Goal: Task Accomplishment & Management: Manage account settings

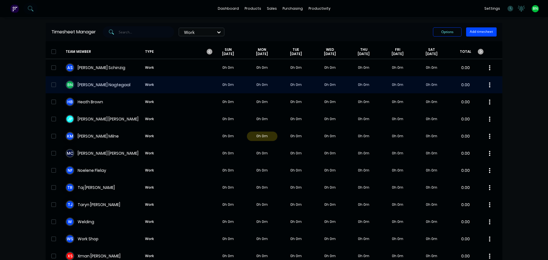
click at [103, 81] on div "B N [PERSON_NAME] Work 0h 0m 0h 0m 0h 0m 0h 0m 0h 0m 0h 0m 0h 0m 0.00" at bounding box center [274, 84] width 457 height 17
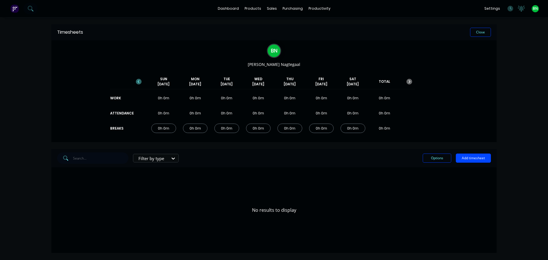
click at [138, 81] on icon "button" at bounding box center [139, 82] width 6 height 6
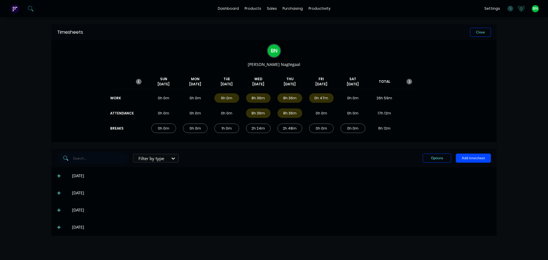
click at [61, 227] on icon at bounding box center [59, 227] width 4 height 4
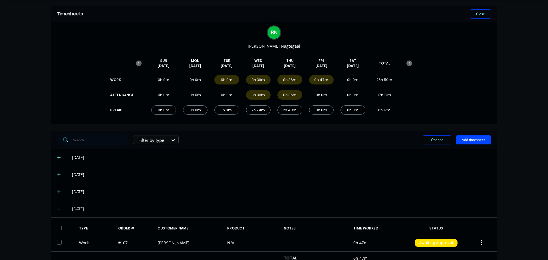
scroll to position [39, 0]
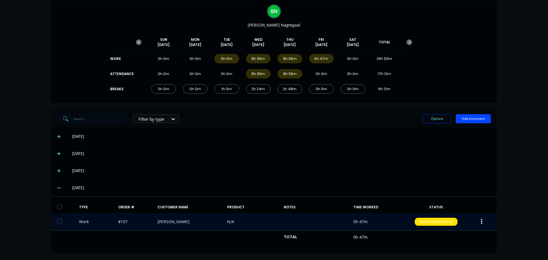
click at [481, 218] on button "button" at bounding box center [481, 222] width 13 height 10
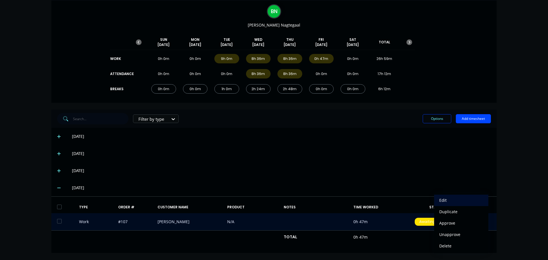
click at [439, 198] on div "Edit" at bounding box center [461, 200] width 44 height 8
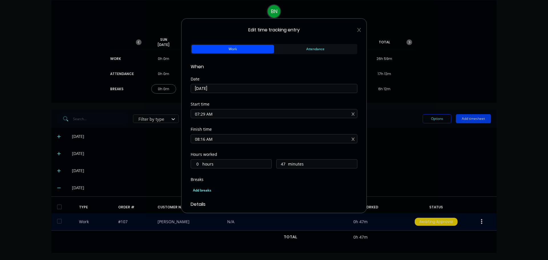
click at [204, 113] on input "07:29 AM" at bounding box center [274, 113] width 166 height 9
type input "07:30 AM"
type input "46"
click at [264, 126] on div "Start time 07:30 AM" at bounding box center [274, 114] width 167 height 25
click at [204, 140] on input "08:16 AM" at bounding box center [274, 138] width 166 height 9
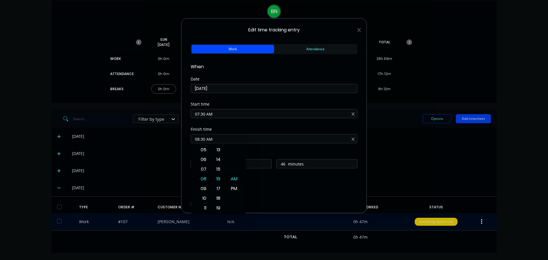
type input "08:30 AM"
type input "1"
type input "0"
click at [247, 128] on div "Finish time" at bounding box center [274, 129] width 167 height 4
click at [252, 151] on div "Finish time 08:30 AM" at bounding box center [274, 139] width 167 height 25
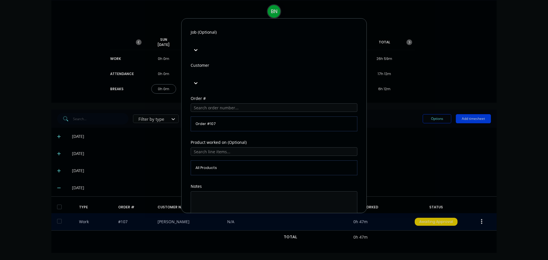
scroll to position [251, 0]
click at [256, 230] on button "Edit time tracking entry" at bounding box center [260, 234] width 49 height 9
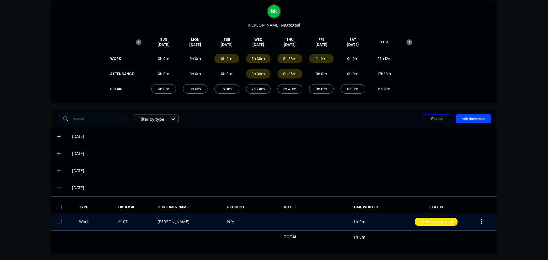
click at [527, 141] on div "dashboard products sales purchasing productivity dashboard products Product Cat…" at bounding box center [274, 130] width 548 height 260
click at [461, 120] on button "Add timesheet" at bounding box center [473, 118] width 35 height 9
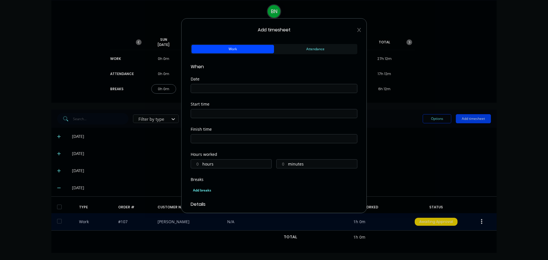
click at [237, 89] on input at bounding box center [274, 88] width 166 height 9
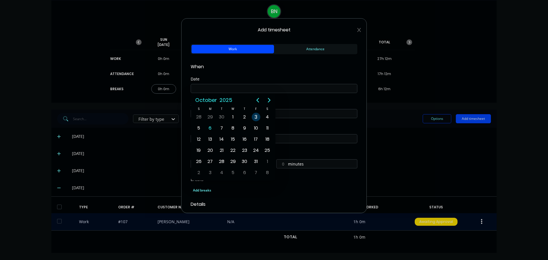
click at [258, 118] on div "3" at bounding box center [256, 117] width 9 height 9
type input "[DATE]"
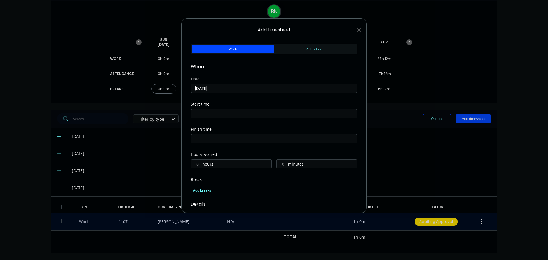
click at [216, 164] on label "hours" at bounding box center [236, 164] width 69 height 7
click at [201, 164] on input "hours" at bounding box center [196, 164] width 10 height 9
type input "3"
click at [289, 163] on label "minutes" at bounding box center [322, 164] width 69 height 7
click at [287, 163] on input "minutes" at bounding box center [282, 164] width 10 height 9
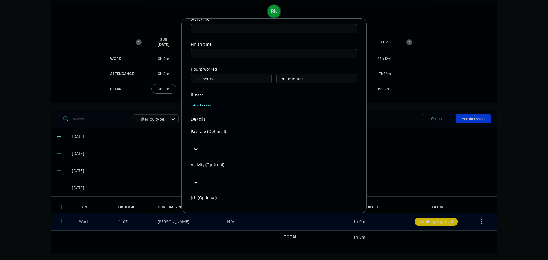
scroll to position [86, 0]
type input "36"
click at [310, 99] on div "Add breaks" at bounding box center [274, 103] width 167 height 13
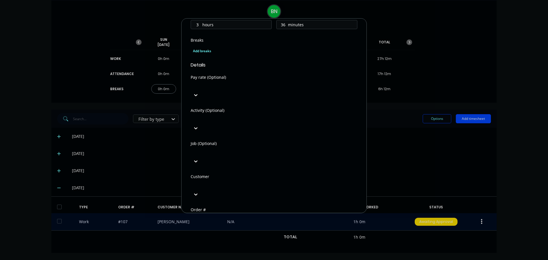
scroll to position [143, 0]
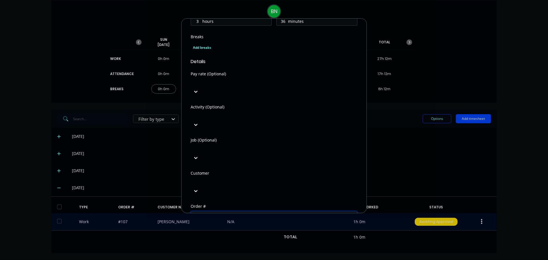
click at [220, 211] on input "text" at bounding box center [274, 215] width 167 height 9
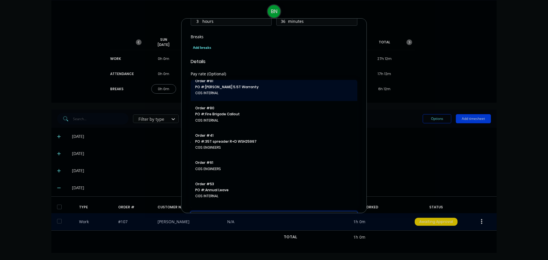
scroll to position [0, 0]
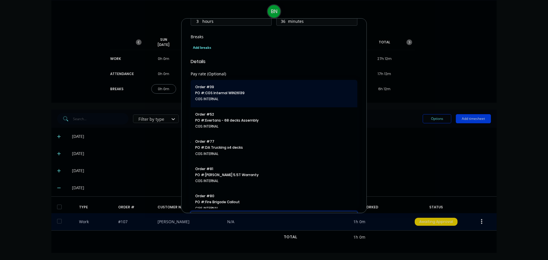
type input "cgs"
click at [224, 91] on span "PO #: CGS Internal WIN26139" at bounding box center [274, 93] width 158 height 5
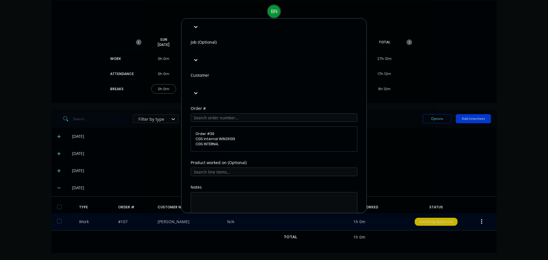
scroll to position [242, 0]
click at [215, 191] on textarea at bounding box center [274, 206] width 167 height 30
type textarea "Office and Stocktake"
click at [270, 230] on button "Add manual time entry" at bounding box center [260, 234] width 48 height 9
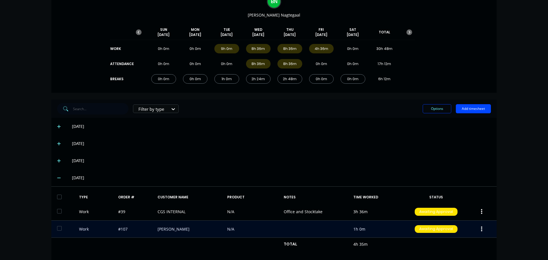
scroll to position [57, 0]
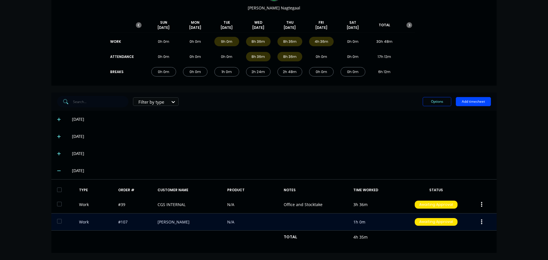
click at [481, 222] on icon "button" at bounding box center [481, 221] width 1 height 5
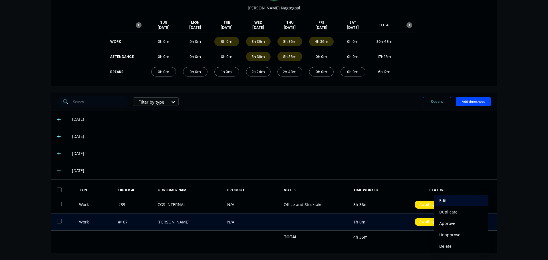
click at [449, 198] on div "Edit" at bounding box center [461, 200] width 44 height 8
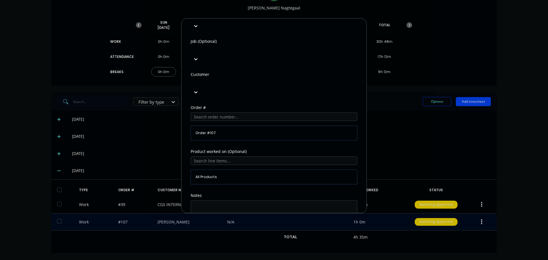
scroll to position [251, 0]
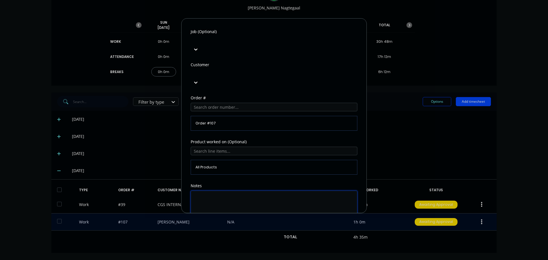
click at [209, 191] on textarea at bounding box center [274, 206] width 167 height 30
type textarea "deck manifold and remove broken stud"
click at [246, 230] on button "Edit time tracking entry" at bounding box center [260, 234] width 49 height 9
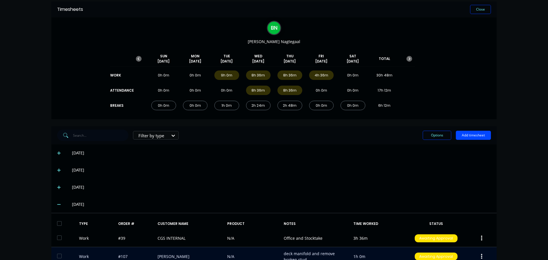
scroll to position [0, 0]
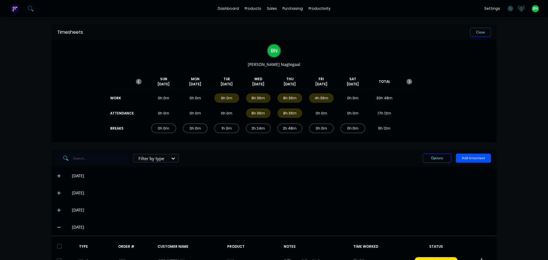
click at [473, 161] on button "Add timesheet" at bounding box center [473, 158] width 35 height 9
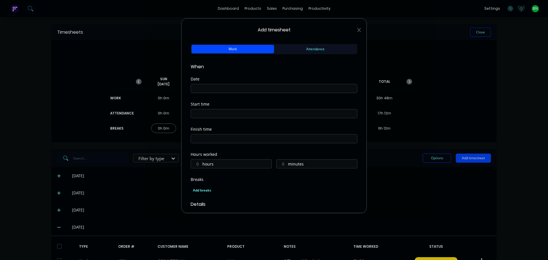
click at [290, 53] on button "Attendance" at bounding box center [315, 49] width 83 height 9
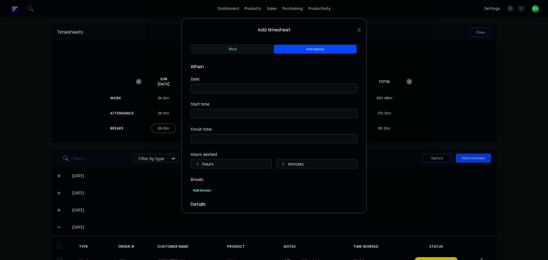
click at [213, 92] on input at bounding box center [274, 88] width 166 height 9
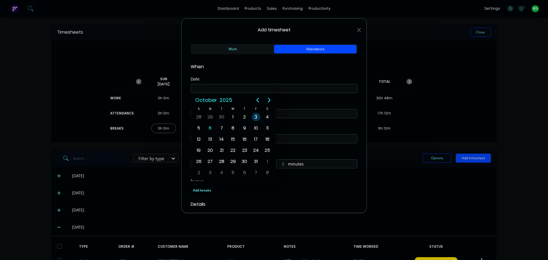
click at [256, 116] on div "3" at bounding box center [256, 117] width 9 height 9
type input "[DATE]"
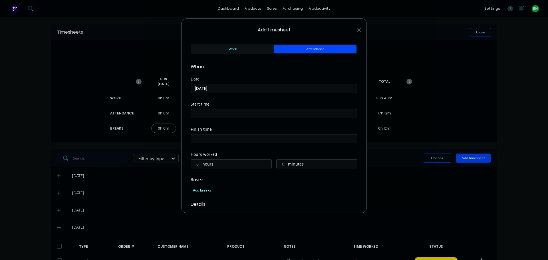
click at [257, 114] on input at bounding box center [274, 113] width 166 height 9
type input "07:00 AM"
click at [231, 154] on div "AM" at bounding box center [234, 154] width 14 height 10
click at [250, 127] on div "Start time 07:00 AM" at bounding box center [274, 114] width 167 height 25
click at [233, 138] on input at bounding box center [274, 138] width 166 height 9
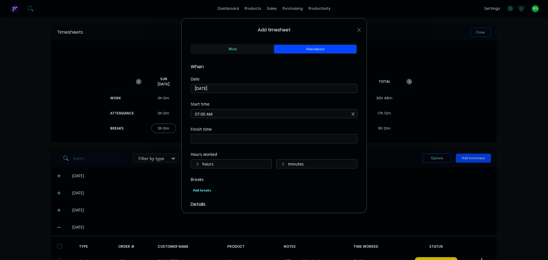
type input "07:15 AM"
type input "0"
type input "15"
drag, startPoint x: 233, startPoint y: 138, endPoint x: 83, endPoint y: 137, distance: 150.5
click at [83, 137] on div "Add timesheet Work Attendance When Date [DATE] Start time 07:00 AM Finish time …" at bounding box center [274, 130] width 548 height 260
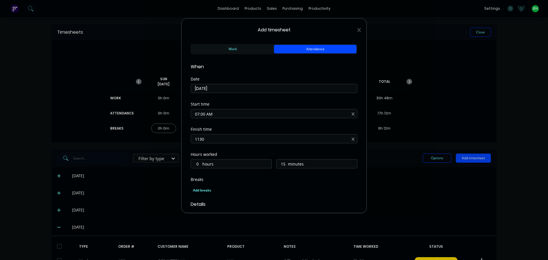
type input "12:00 AM"
type input "-7845415"
type input "-43"
type input "11:00 PM"
type input "16"
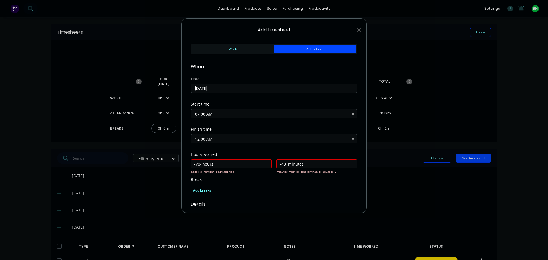
type input "0"
drag, startPoint x: 217, startPoint y: 140, endPoint x: 181, endPoint y: 141, distance: 36.0
click at [181, 141] on div "Add timesheet Work Attendance When Date [DATE] Start time 07:00 AM Finish time …" at bounding box center [274, 130] width 548 height 260
click at [210, 140] on input "1130" at bounding box center [274, 138] width 166 height 9
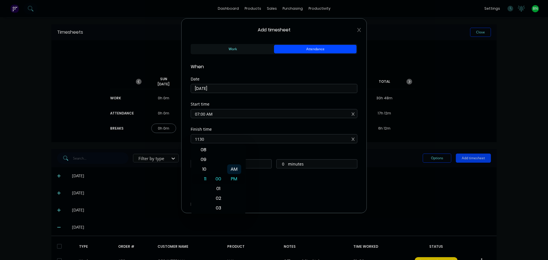
type input "12:00 AM"
type input "-7845415"
type input "-43"
click at [234, 169] on div "AM" at bounding box center [234, 169] width 14 height 10
drag, startPoint x: 225, startPoint y: 141, endPoint x: 174, endPoint y: 136, distance: 50.7
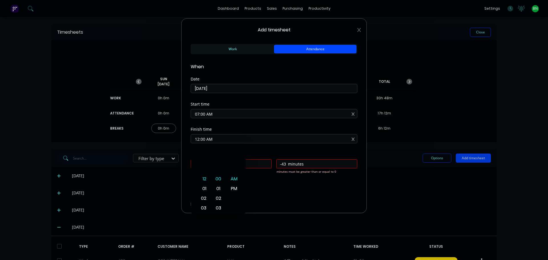
click at [174, 136] on div "Add timesheet Work Attendance When Date [DATE] Start time 07:00 AM Finish time …" at bounding box center [274, 130] width 548 height 260
type input "11:30 AM"
type input "4"
type input "30"
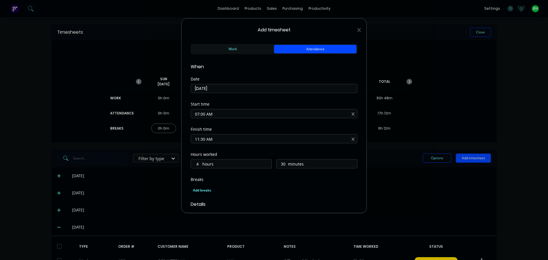
click at [280, 171] on div "Hours worked 4 hours 30 minutes" at bounding box center [274, 164] width 167 height 25
click at [200, 192] on div "Add breaks" at bounding box center [274, 190] width 162 height 7
click at [116, 245] on div at bounding box center [116, 245] width 11 height 11
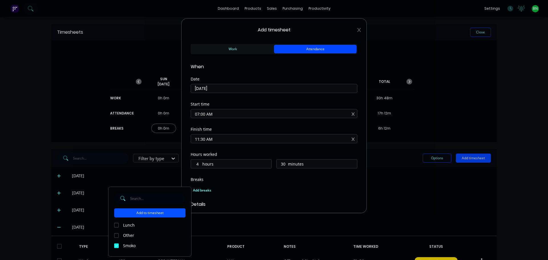
click at [155, 214] on button "Add to timesheet" at bounding box center [149, 212] width 71 height 9
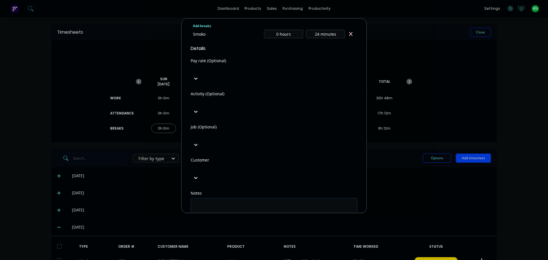
scroll to position [172, 0]
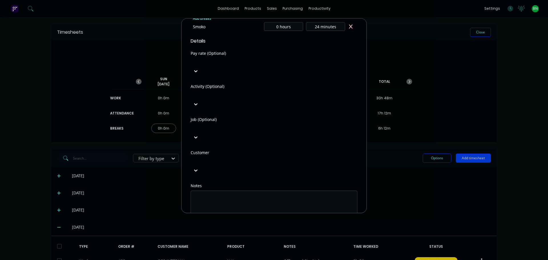
click at [259, 230] on button "Add manual time entry" at bounding box center [260, 234] width 48 height 9
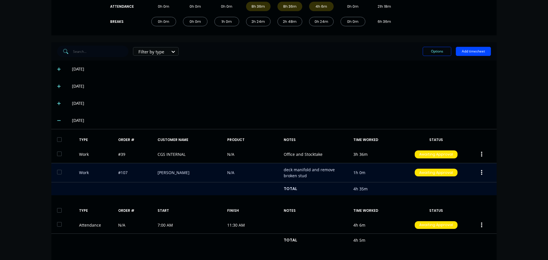
scroll to position [143, 0]
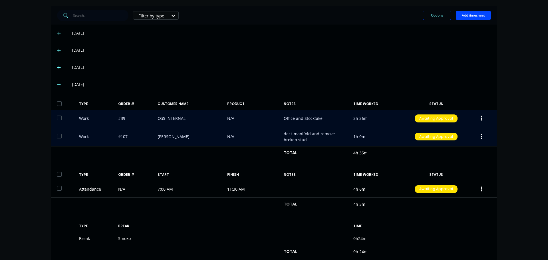
click at [477, 117] on button "button" at bounding box center [481, 118] width 13 height 10
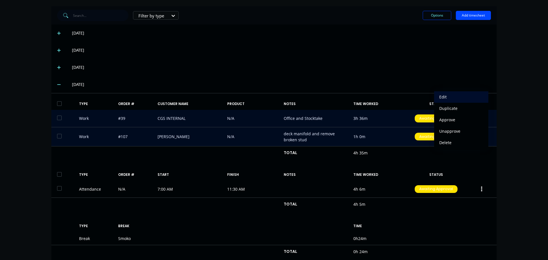
click at [440, 96] on div "Edit" at bounding box center [461, 97] width 44 height 8
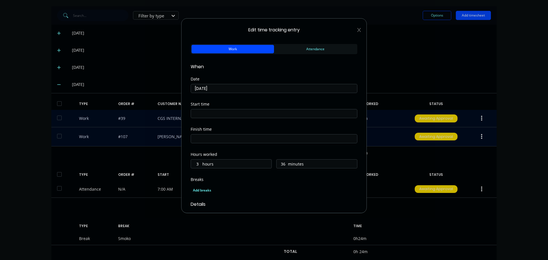
drag, startPoint x: 282, startPoint y: 164, endPoint x: 281, endPoint y: 161, distance: 3.3
click at [282, 164] on input "36" at bounding box center [282, 164] width 10 height 9
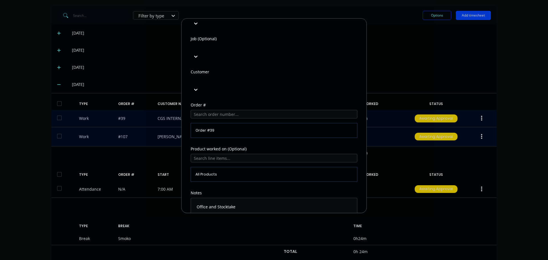
scroll to position [251, 0]
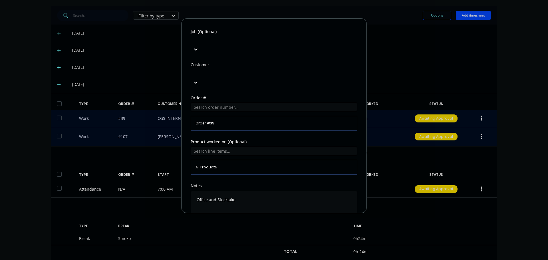
type input "6"
click at [258, 230] on button "Edit time tracking entry" at bounding box center [260, 234] width 49 height 9
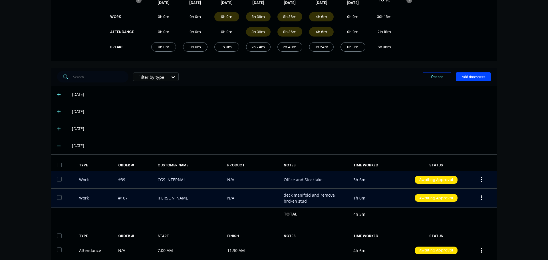
scroll to position [0, 0]
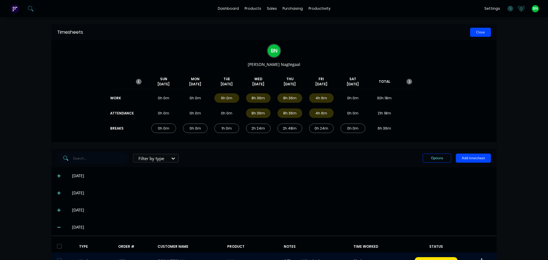
click at [478, 30] on button "Close" at bounding box center [480, 32] width 21 height 9
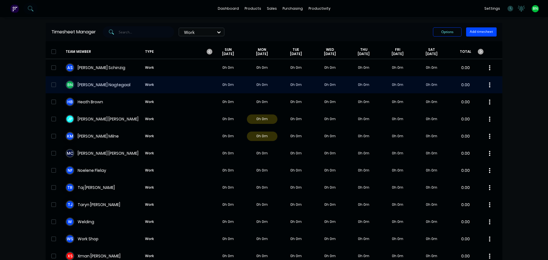
click at [99, 86] on div "B N [PERSON_NAME] Work 0h 0m 0h 0m 0h 0m 0h 0m 0h 0m 0h 0m 0h 0m 0.00" at bounding box center [274, 84] width 457 height 17
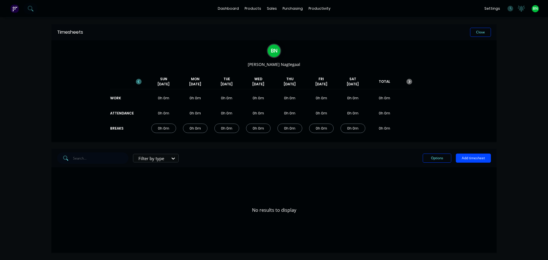
click at [141, 79] on icon "button" at bounding box center [139, 82] width 6 height 6
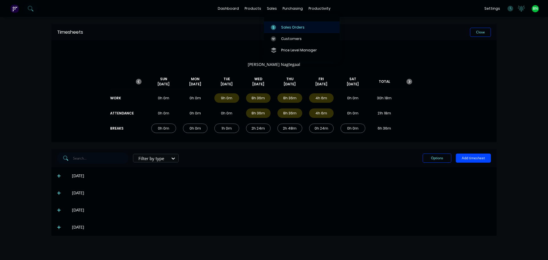
click at [289, 29] on div "Sales Orders" at bounding box center [292, 27] width 23 height 5
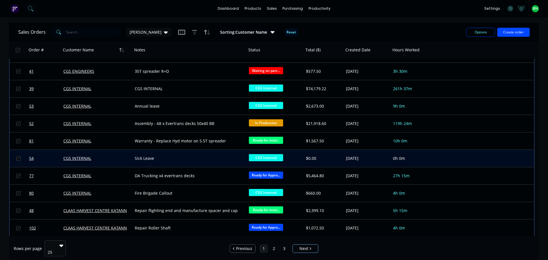
scroll to position [258, 0]
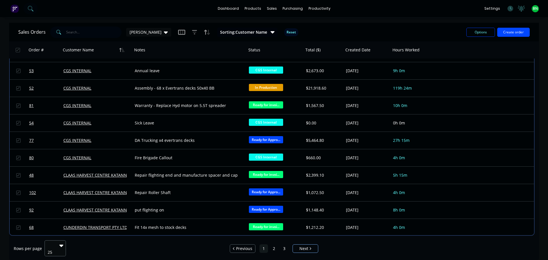
click at [58, 246] on div "25" at bounding box center [52, 248] width 13 height 15
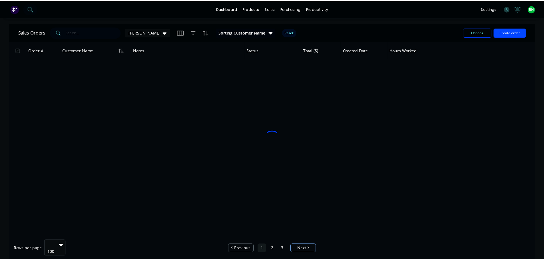
scroll to position [0, 0]
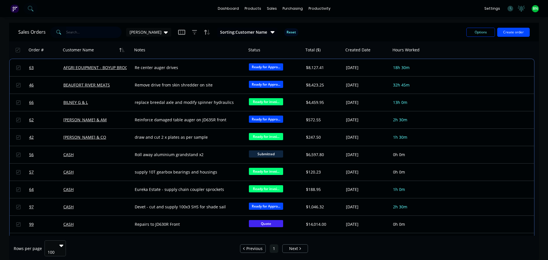
click at [86, 35] on input "text" at bounding box center [94, 32] width 56 height 11
type input "w"
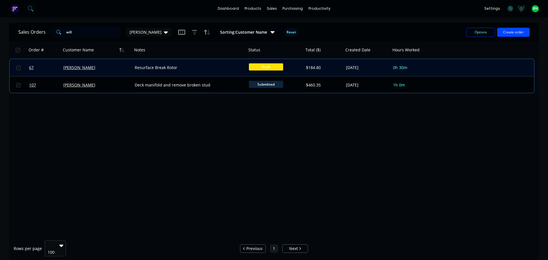
type input "will"
click at [172, 69] on div "Resurface Break Rotor" at bounding box center [187, 68] width 104 height 6
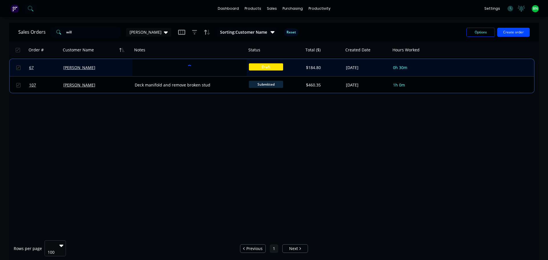
click at [111, 64] on div "[PERSON_NAME]" at bounding box center [96, 67] width 71 height 17
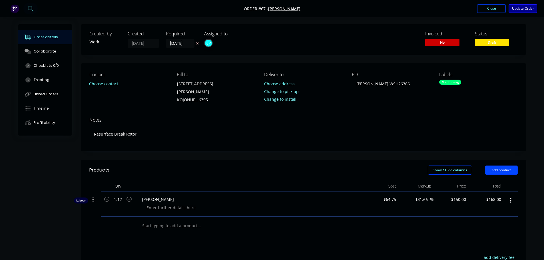
click at [523, 8] on button "Update Order" at bounding box center [523, 8] width 29 height 9
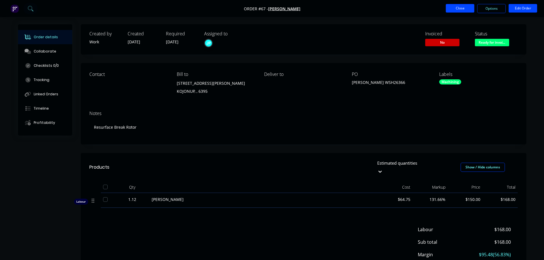
click at [456, 9] on button "Close" at bounding box center [460, 8] width 29 height 9
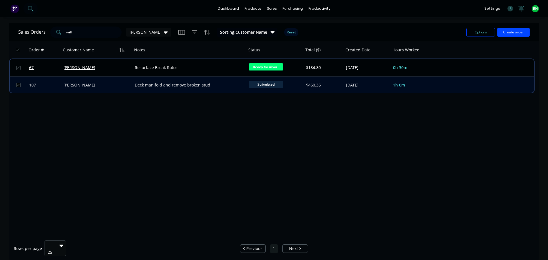
click at [107, 86] on div "[PERSON_NAME]" at bounding box center [94, 85] width 63 height 6
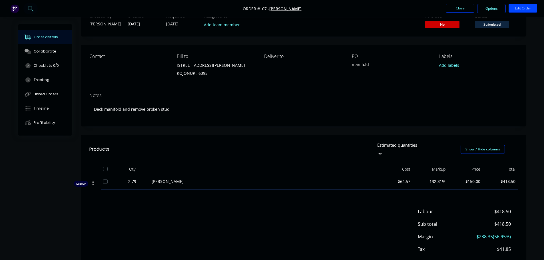
scroll to position [41, 0]
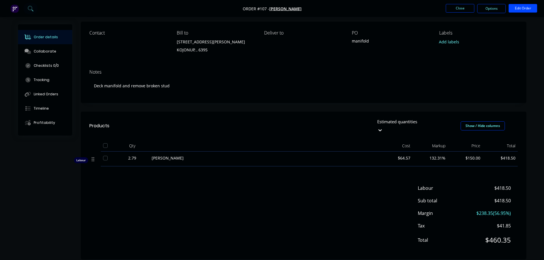
click at [151, 152] on div "[PERSON_NAME]" at bounding box center [263, 159] width 228 height 15
click at [528, 11] on button "Edit Order" at bounding box center [523, 8] width 29 height 9
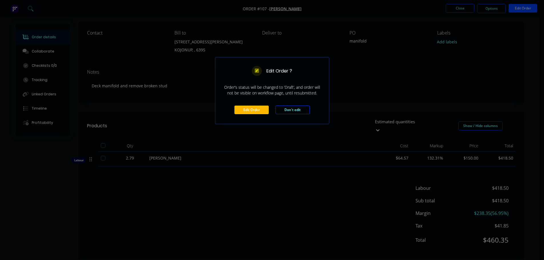
click at [244, 109] on button "Edit Order" at bounding box center [251, 110] width 34 height 9
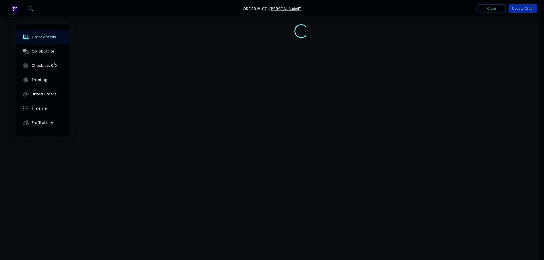
scroll to position [0, 0]
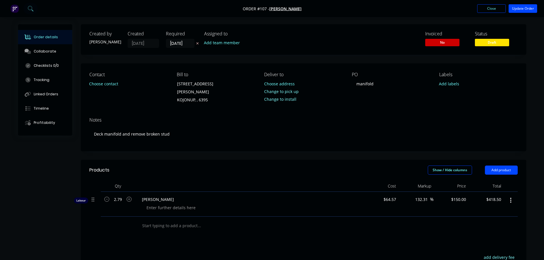
click at [169, 223] on input "text" at bounding box center [199, 225] width 114 height 11
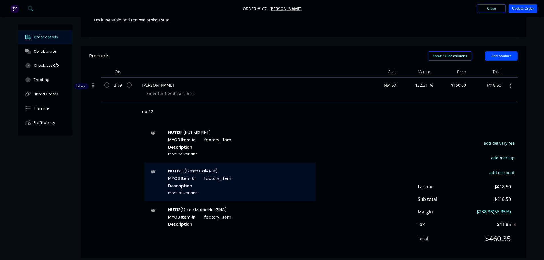
scroll to position [86, 0]
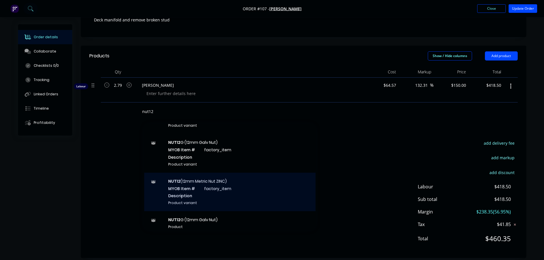
type input "nut12"
click at [205, 184] on div "NUT12 (12mm Metric Nut ZINC) MYOB Item # factory_item Description Product varia…" at bounding box center [229, 192] width 171 height 39
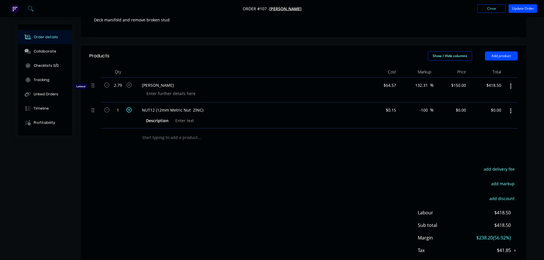
click at [128, 107] on icon "button" at bounding box center [128, 109] width 5 height 5
type input "3"
click at [315, 184] on div "add delivery fee add markup add discount Labour $418.50 Sub total $418.50 Margi…" at bounding box center [303, 220] width 428 height 110
click at [461, 106] on div "0 $0.00" at bounding box center [460, 110] width 15 height 8
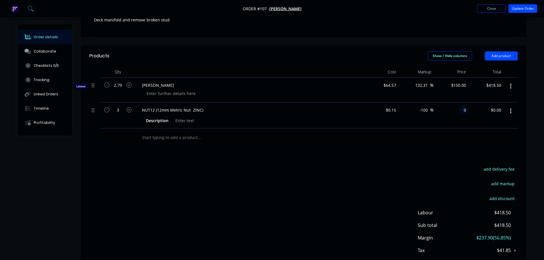
type input "$0.00"
click at [445, 129] on div at bounding box center [303, 137] width 428 height 19
click at [520, 8] on button "Update Order" at bounding box center [523, 8] width 29 height 9
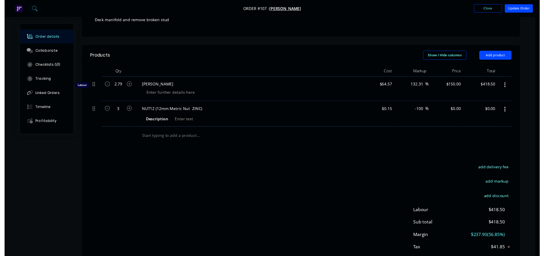
scroll to position [0, 0]
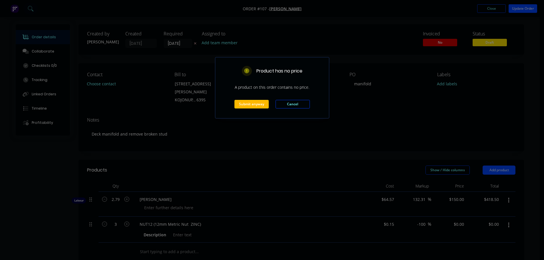
click at [247, 104] on button "Submit anyway" at bounding box center [251, 104] width 34 height 9
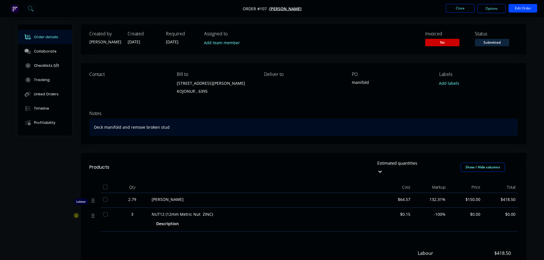
click at [313, 123] on div "Deck manifold and remove broken stud" at bounding box center [303, 127] width 428 height 17
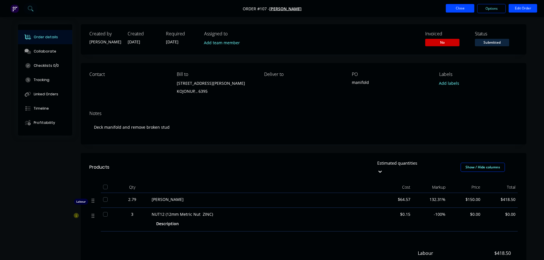
click at [462, 7] on button "Close" at bounding box center [460, 8] width 29 height 9
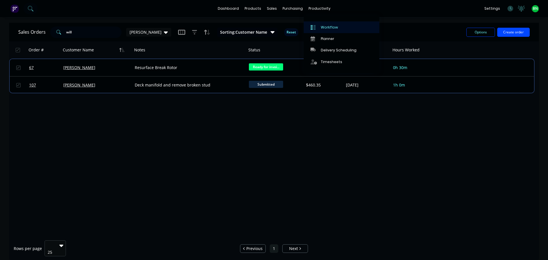
click at [319, 26] on div at bounding box center [315, 27] width 9 height 5
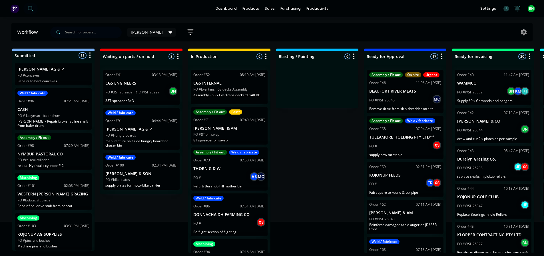
scroll to position [86, 0]
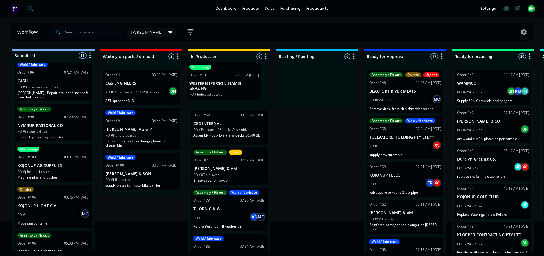
drag, startPoint x: 67, startPoint y: 169, endPoint x: 243, endPoint y: 87, distance: 194.1
click at [243, 87] on div "Submitted 11 Status colour #273444 hex #273444 Save Cancel Summaries Total orde…" at bounding box center [389, 151] width 787 height 204
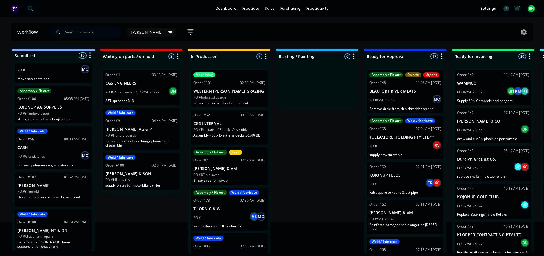
scroll to position [230, 0]
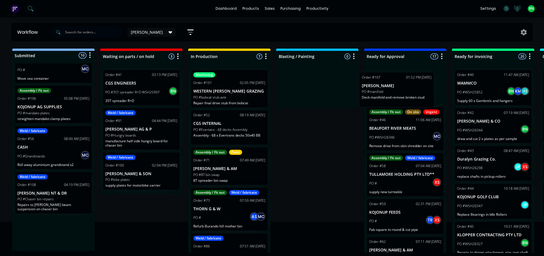
drag, startPoint x: 59, startPoint y: 189, endPoint x: 405, endPoint y: 90, distance: 359.7
click at [405, 90] on div "Submitted 10 Status colour #273444 hex #273444 Save Cancel Summaries Total orde…" at bounding box center [389, 151] width 787 height 204
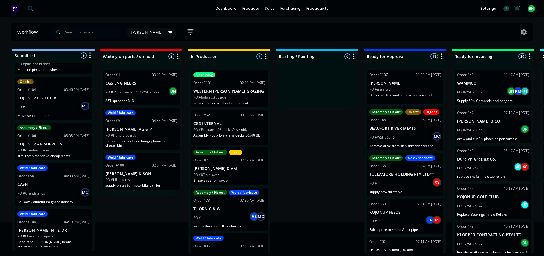
scroll to position [1, 0]
click at [136, 218] on div "Submitted 9 Status colour #273444 hex #273444 Save Cancel Summaries Total order…" at bounding box center [389, 151] width 787 height 204
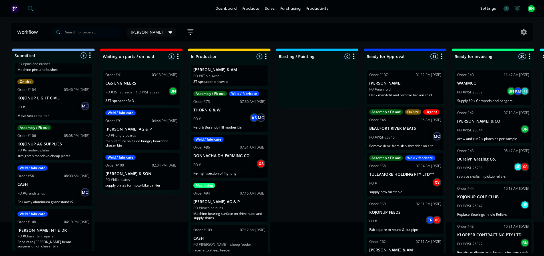
scroll to position [106, 0]
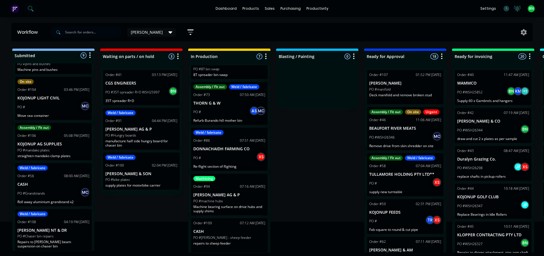
click at [289, 130] on div "Submitted 9 Status colour #273444 hex #273444 Save Cancel Summaries Total order…" at bounding box center [389, 151] width 787 height 204
click at [402, 88] on div "PO #manifold" at bounding box center [405, 89] width 72 height 5
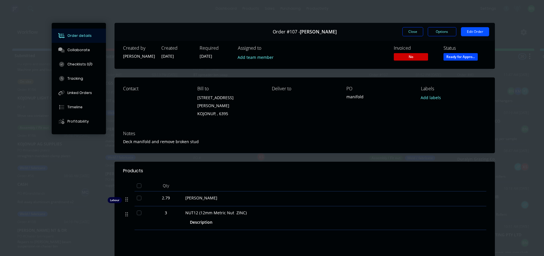
click at [470, 33] on button "Edit Order" at bounding box center [475, 31] width 28 height 9
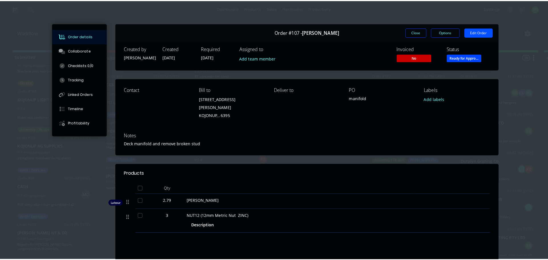
scroll to position [0, 0]
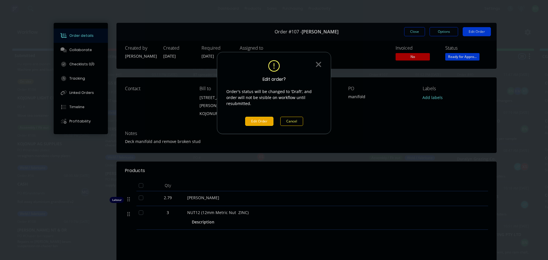
click at [269, 117] on button "Edit Order" at bounding box center [259, 121] width 28 height 9
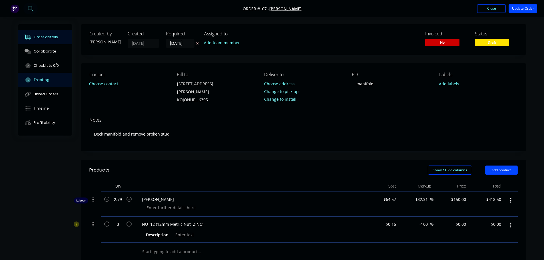
click at [44, 82] on div "Tracking" at bounding box center [42, 79] width 16 height 5
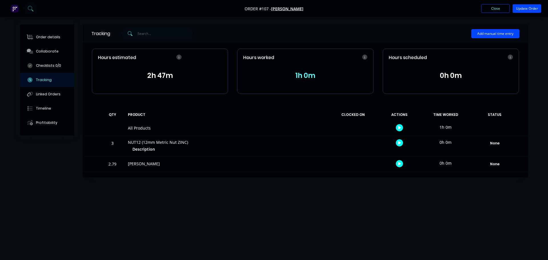
click at [159, 74] on button "2h 47m" at bounding box center [160, 75] width 124 height 11
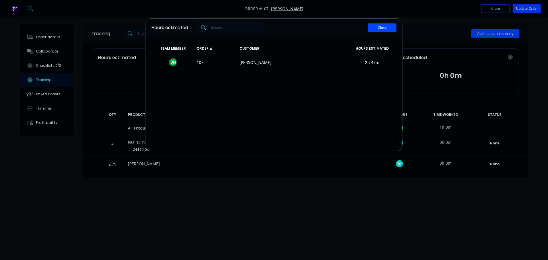
click at [379, 27] on button "Close" at bounding box center [382, 27] width 29 height 9
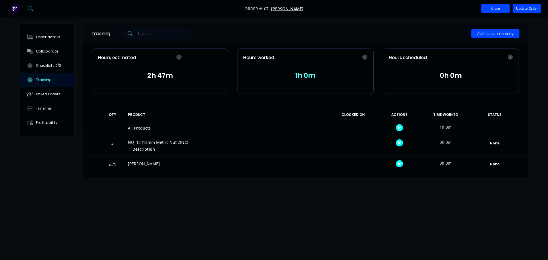
click at [502, 7] on button "Close" at bounding box center [495, 8] width 29 height 9
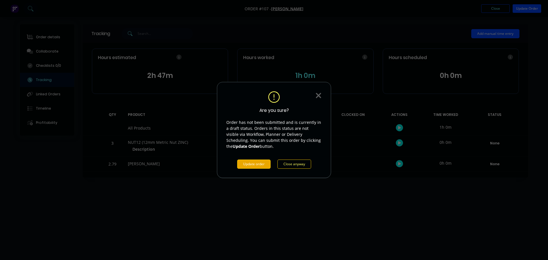
click at [260, 165] on button "Update order" at bounding box center [253, 164] width 33 height 9
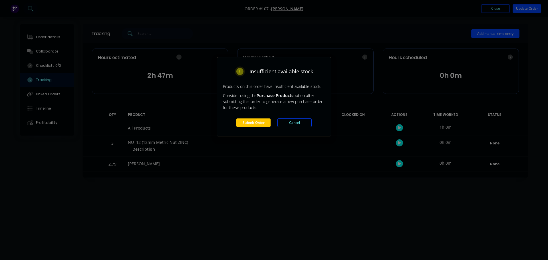
click at [253, 123] on button "Submit Order" at bounding box center [253, 123] width 34 height 9
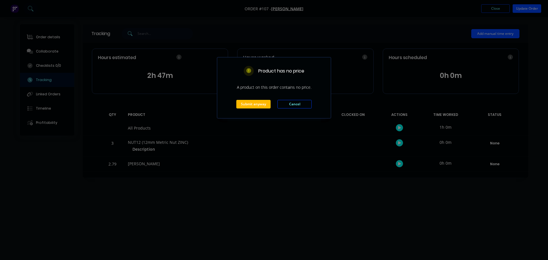
click at [254, 105] on button "Submit anyway" at bounding box center [253, 104] width 34 height 9
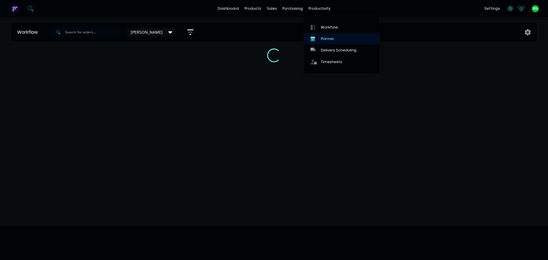
click at [327, 39] on div "Planner" at bounding box center [327, 38] width 13 height 5
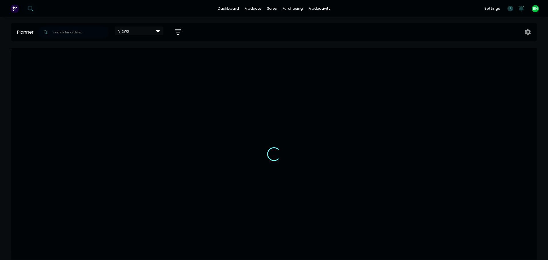
scroll to position [0, 0]
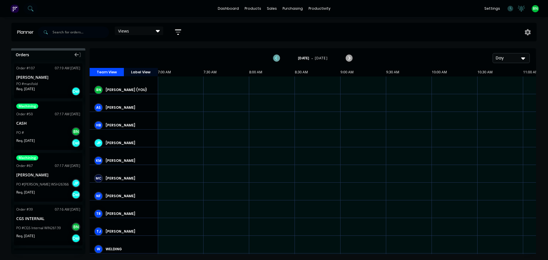
click at [278, 58] on icon "Previous page" at bounding box center [276, 58] width 7 height 7
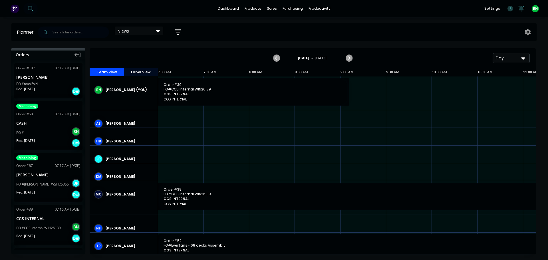
click at [512, 54] on button "Day" at bounding box center [511, 58] width 37 height 10
click at [497, 83] on div "Week" at bounding box center [501, 84] width 57 height 11
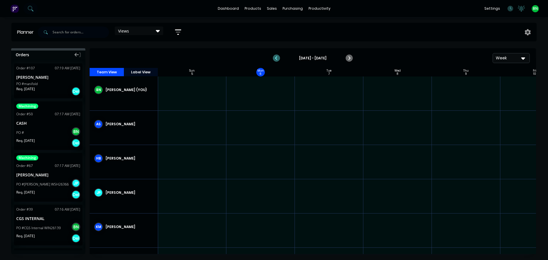
click at [276, 58] on icon "Previous page" at bounding box center [277, 58] width 3 height 5
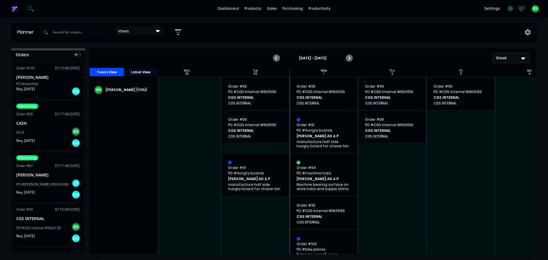
scroll to position [0, 104]
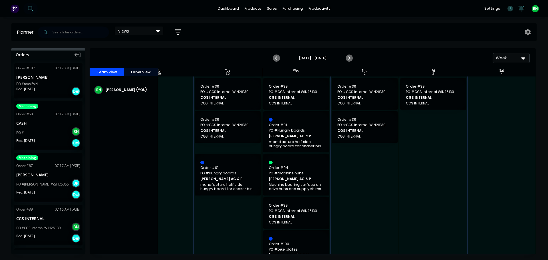
drag, startPoint x: 453, startPoint y: 204, endPoint x: 481, endPoint y: 200, distance: 28.5
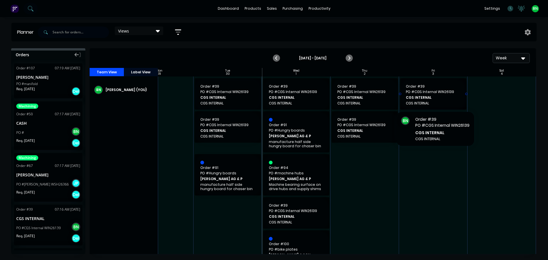
click at [435, 98] on span "CGS INTERNAL" at bounding box center [430, 97] width 49 height 5
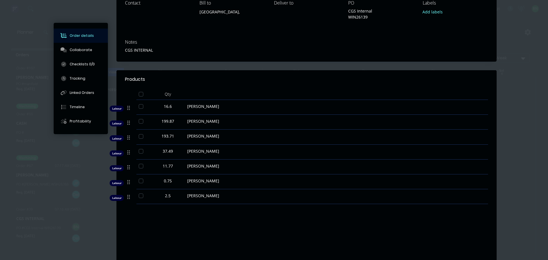
scroll to position [0, 0]
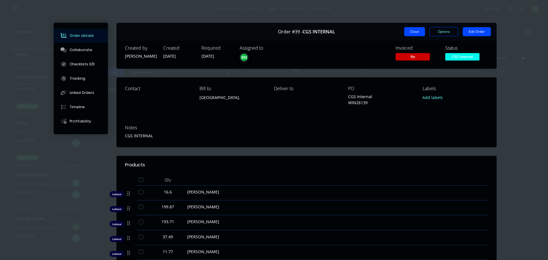
click at [413, 33] on button "Close" at bounding box center [414, 31] width 21 height 9
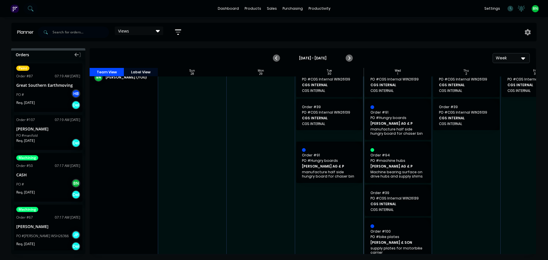
drag, startPoint x: 424, startPoint y: 150, endPoint x: 244, endPoint y: 165, distance: 181.4
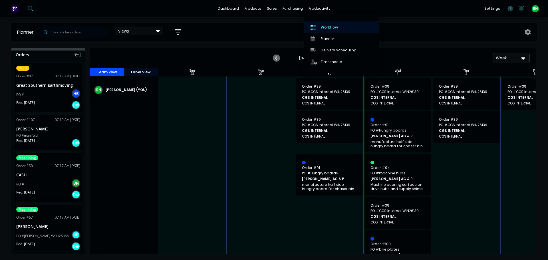
click at [324, 29] on div "Workflow" at bounding box center [329, 27] width 17 height 5
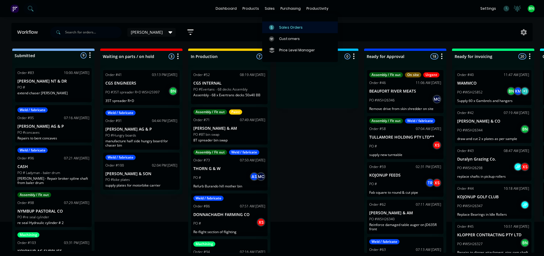
click at [282, 28] on div "Sales Orders" at bounding box center [290, 27] width 23 height 5
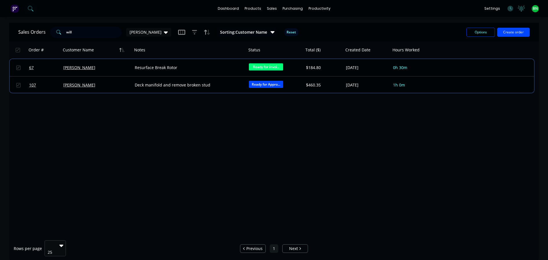
drag, startPoint x: 75, startPoint y: 32, endPoint x: 12, endPoint y: 32, distance: 62.8
click at [12, 32] on div "Sales Orders will [PERSON_NAME] Sorting: Customer Name Reset Options Create ord…" at bounding box center [274, 32] width 530 height 19
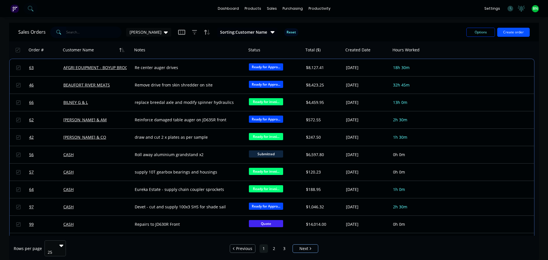
click at [512, 31] on button "Create order" at bounding box center [513, 32] width 33 height 9
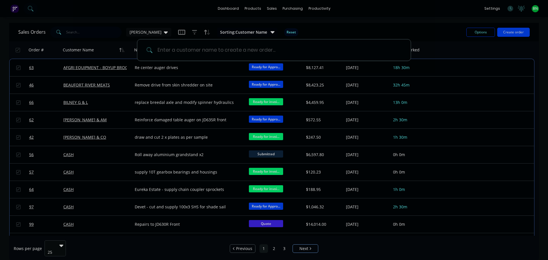
click at [184, 51] on input at bounding box center [277, 49] width 249 height 21
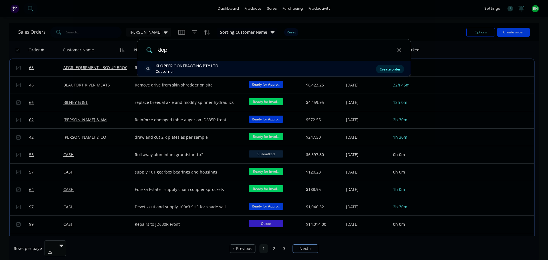
type input "klop"
click at [393, 69] on div "Create order" at bounding box center [390, 69] width 28 height 8
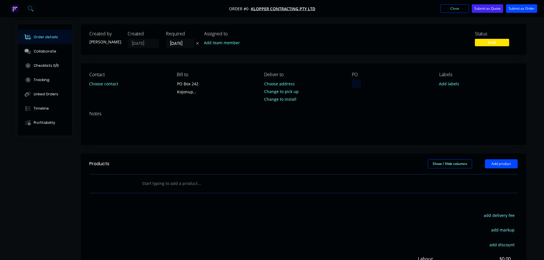
click at [356, 84] on div at bounding box center [356, 84] width 9 height 8
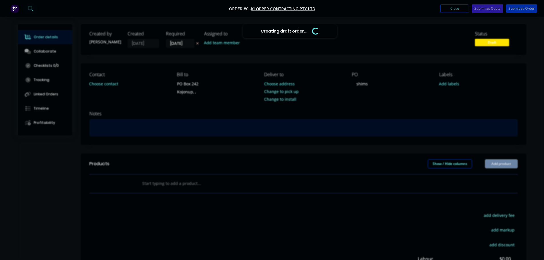
click at [131, 129] on div "Creating draft order... Loading... Order details Collaborate Checklists 0/0 Tra…" at bounding box center [272, 181] width 520 height 315
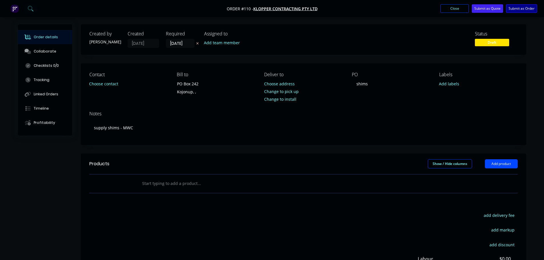
click at [521, 9] on button "Submit as Order" at bounding box center [521, 8] width 31 height 9
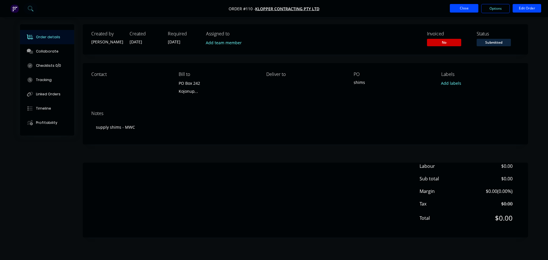
click at [469, 10] on button "Close" at bounding box center [464, 8] width 29 height 9
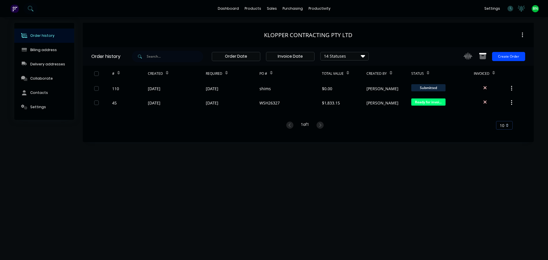
click at [393, 177] on div "Order history Billing address Delivery addresses Collaborate Contacts Settings …" at bounding box center [274, 138] width 548 height 243
click at [513, 11] on icon at bounding box center [511, 9] width 6 height 6
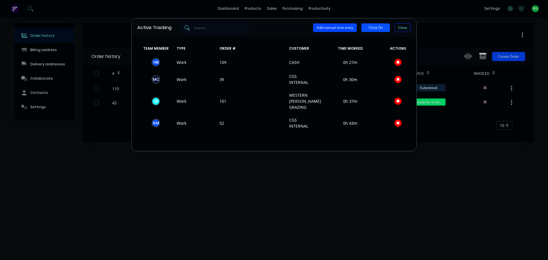
click at [376, 28] on button "Clock On" at bounding box center [376, 27] width 29 height 9
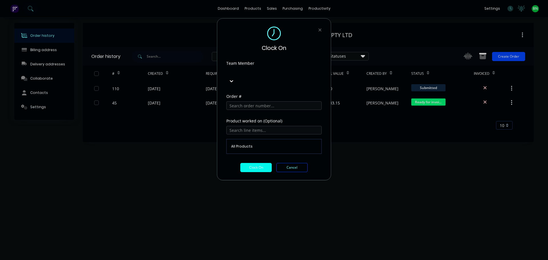
click at [269, 69] on div at bounding box center [269, 71] width 82 height 7
click at [253, 101] on input "text" at bounding box center [273, 105] width 95 height 9
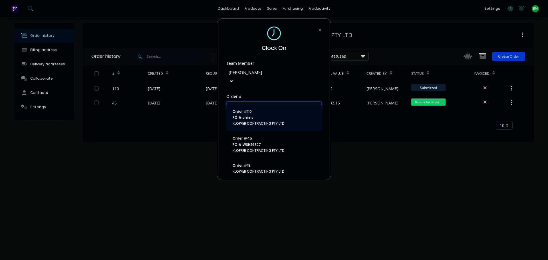
type input "klo"
click at [270, 117] on span "PO #: shims" at bounding box center [274, 117] width 83 height 5
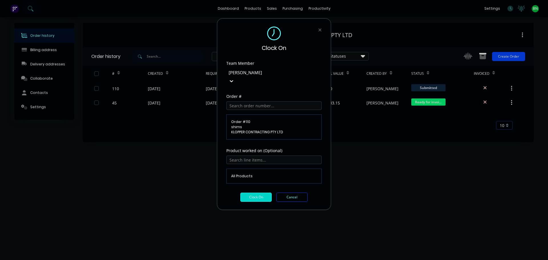
click at [258, 193] on button "Clock On" at bounding box center [255, 197] width 31 height 9
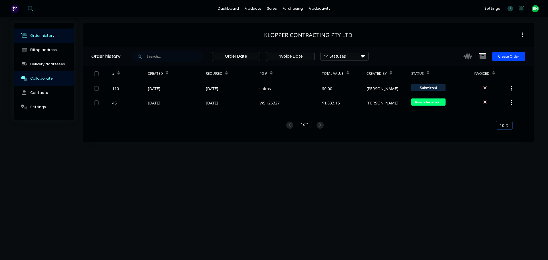
click at [52, 80] on button "Collaborate" at bounding box center [44, 78] width 60 height 14
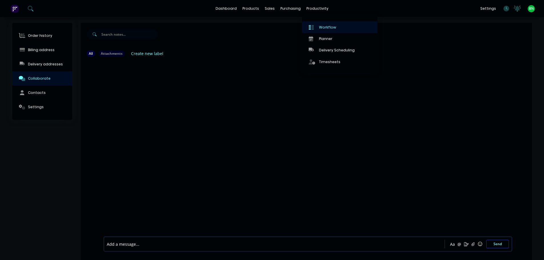
click at [322, 27] on div "Workflow" at bounding box center [327, 27] width 17 height 5
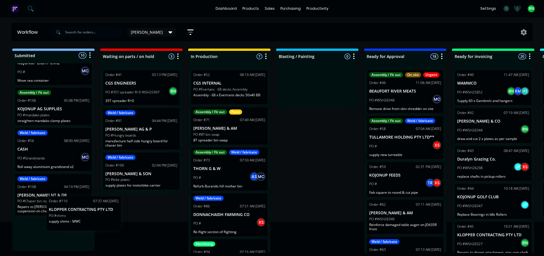
scroll to position [229, 0]
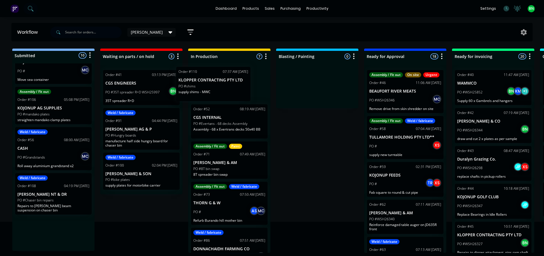
drag, startPoint x: 61, startPoint y: 240, endPoint x: 230, endPoint y: 85, distance: 228.8
click at [229, 85] on div "Submitted 10 Status colour #273444 hex #273444 Save Cancel Summaries Total orde…" at bounding box center [389, 151] width 787 height 204
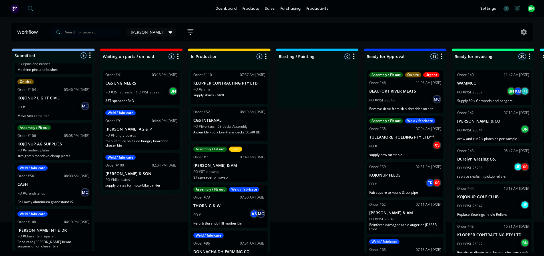
scroll to position [193, 0]
click at [234, 93] on p "supply shims - MWC" at bounding box center [229, 95] width 72 height 4
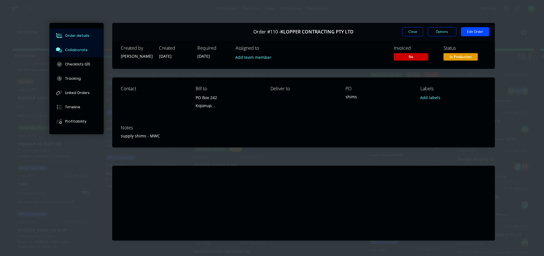
click at [74, 49] on div "Collaborate" at bounding box center [76, 49] width 23 height 5
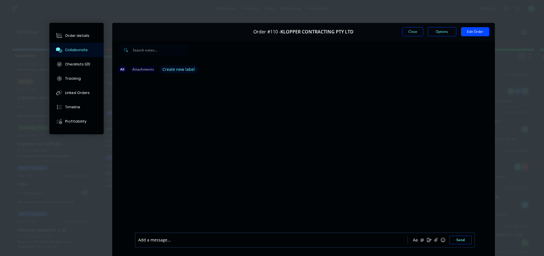
click at [194, 69] on button "Create new label" at bounding box center [179, 69] width 38 height 8
click at [182, 67] on button "Create new label" at bounding box center [179, 69] width 38 height 8
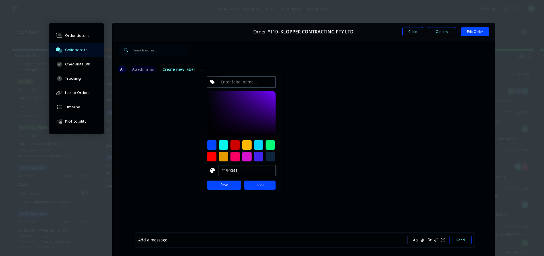
click at [240, 81] on input at bounding box center [247, 82] width 58 height 11
type input "shims"
click at [227, 183] on button "Save" at bounding box center [224, 184] width 34 height 9
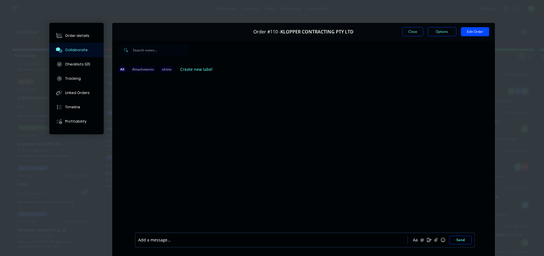
click at [190, 77] on div at bounding box center [303, 154] width 383 height 154
click at [154, 80] on div at bounding box center [303, 154] width 383 height 154
click at [75, 47] on button "Collaborate" at bounding box center [76, 50] width 54 height 14
drag, startPoint x: 248, startPoint y: 83, endPoint x: 221, endPoint y: 100, distance: 32.3
click at [242, 90] on div at bounding box center [303, 154] width 383 height 154
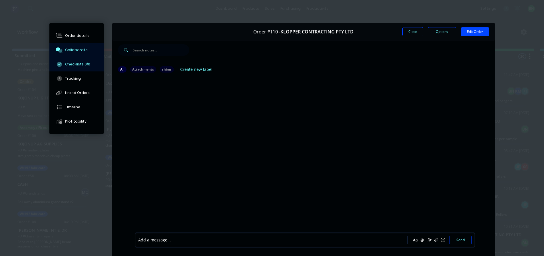
click at [72, 63] on div "Checklists 0/0" at bounding box center [77, 64] width 25 height 5
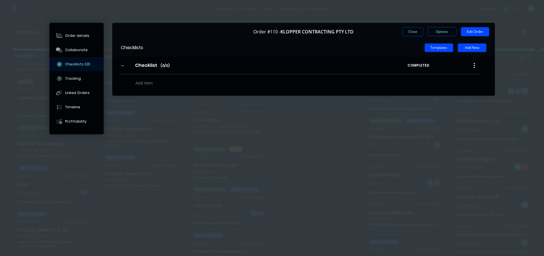
click at [143, 84] on textarea at bounding box center [248, 83] width 231 height 8
type textarea "2"
type textarea "4@ 2mm"
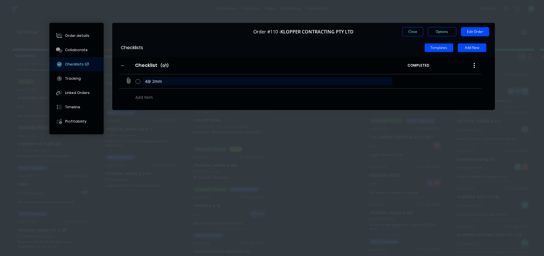
click at [148, 83] on textarea "4@ 2mm" at bounding box center [268, 81] width 250 height 8
type textarea "4 @ 2mm"
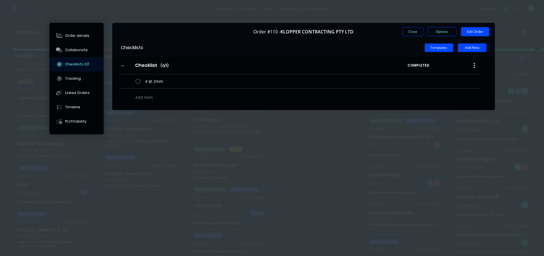
click at [148, 97] on textarea at bounding box center [248, 97] width 231 height 8
type textarea "2 @ 1mm"
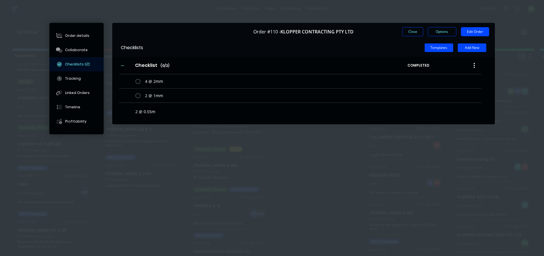
type textarea "2 @ 0.55mm"
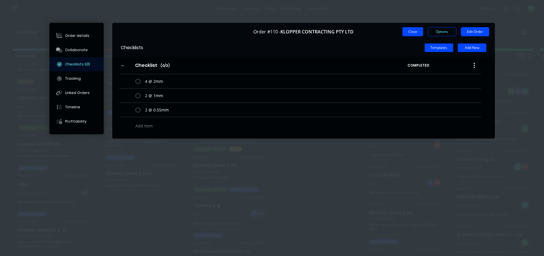
click at [415, 33] on button "Close" at bounding box center [412, 31] width 21 height 9
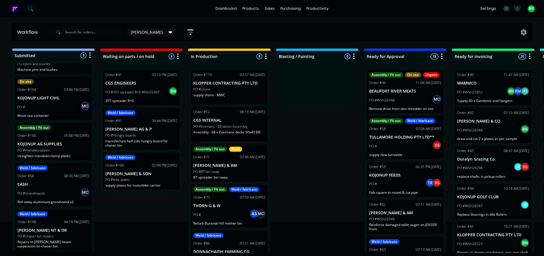
click at [308, 133] on div "Submitted 9 Status colour #273444 hex #273444 Save Cancel Summaries Total order…" at bounding box center [389, 151] width 787 height 204
